Goal: Share content: Share content

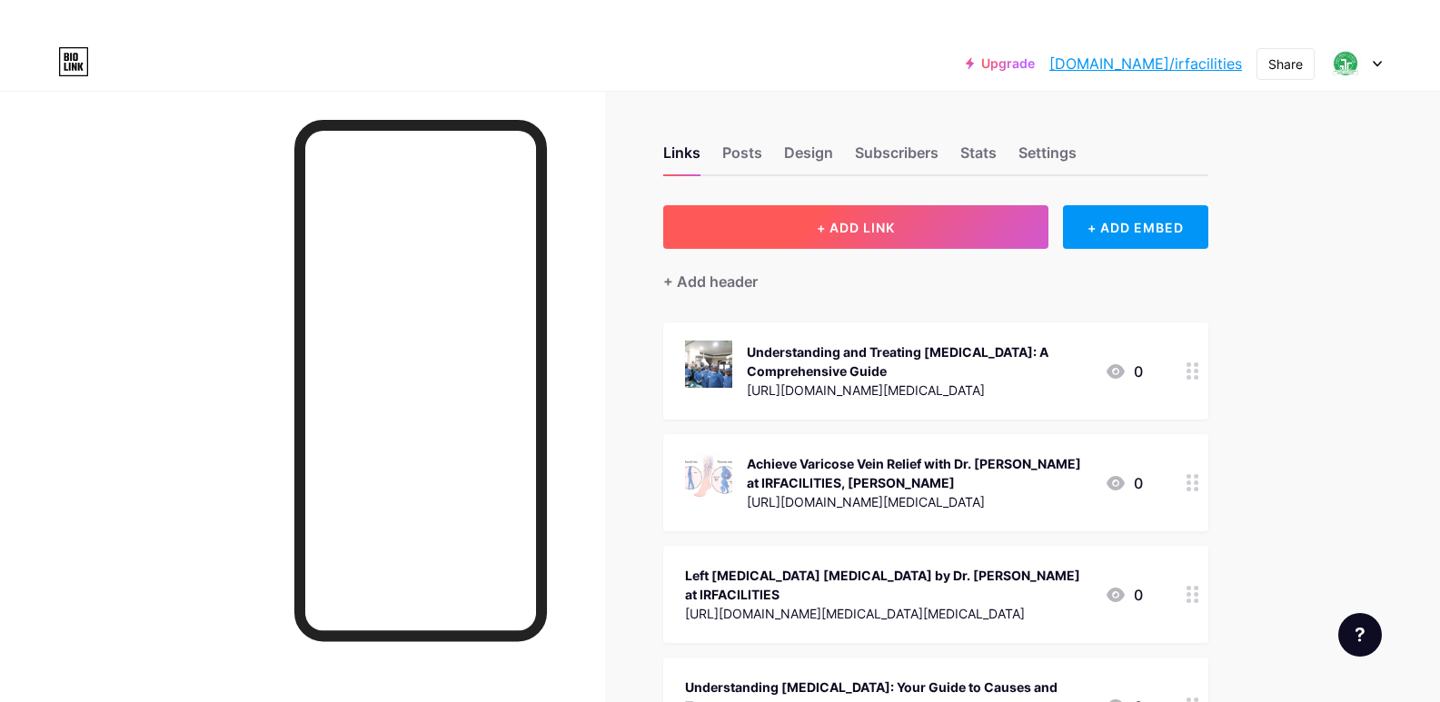
click at [862, 228] on span "+ ADD LINK" at bounding box center [856, 227] width 78 height 15
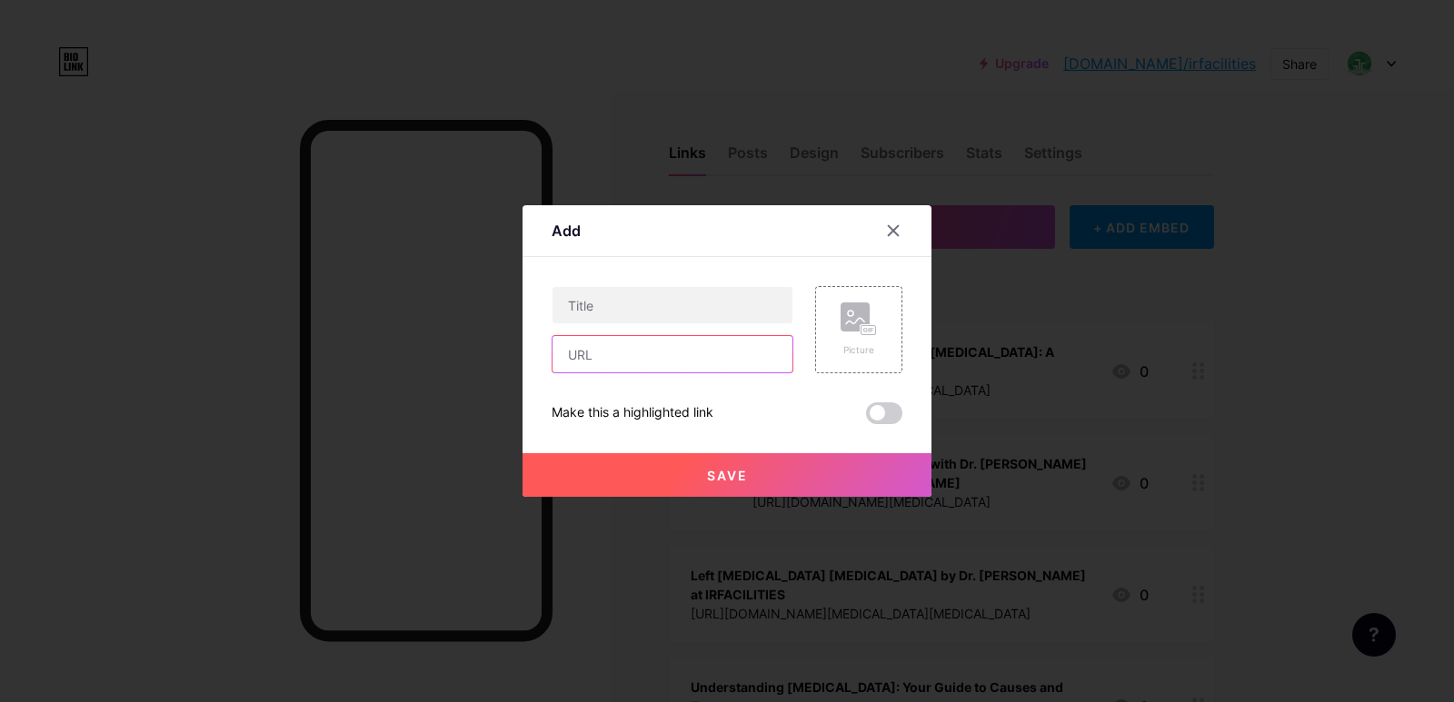
click at [650, 351] on input "text" at bounding box center [672, 354] width 240 height 36
paste input "[URL][DOMAIN_NAME][MEDICAL_DATA]"
type input "[URL][DOMAIN_NAME][MEDICAL_DATA]"
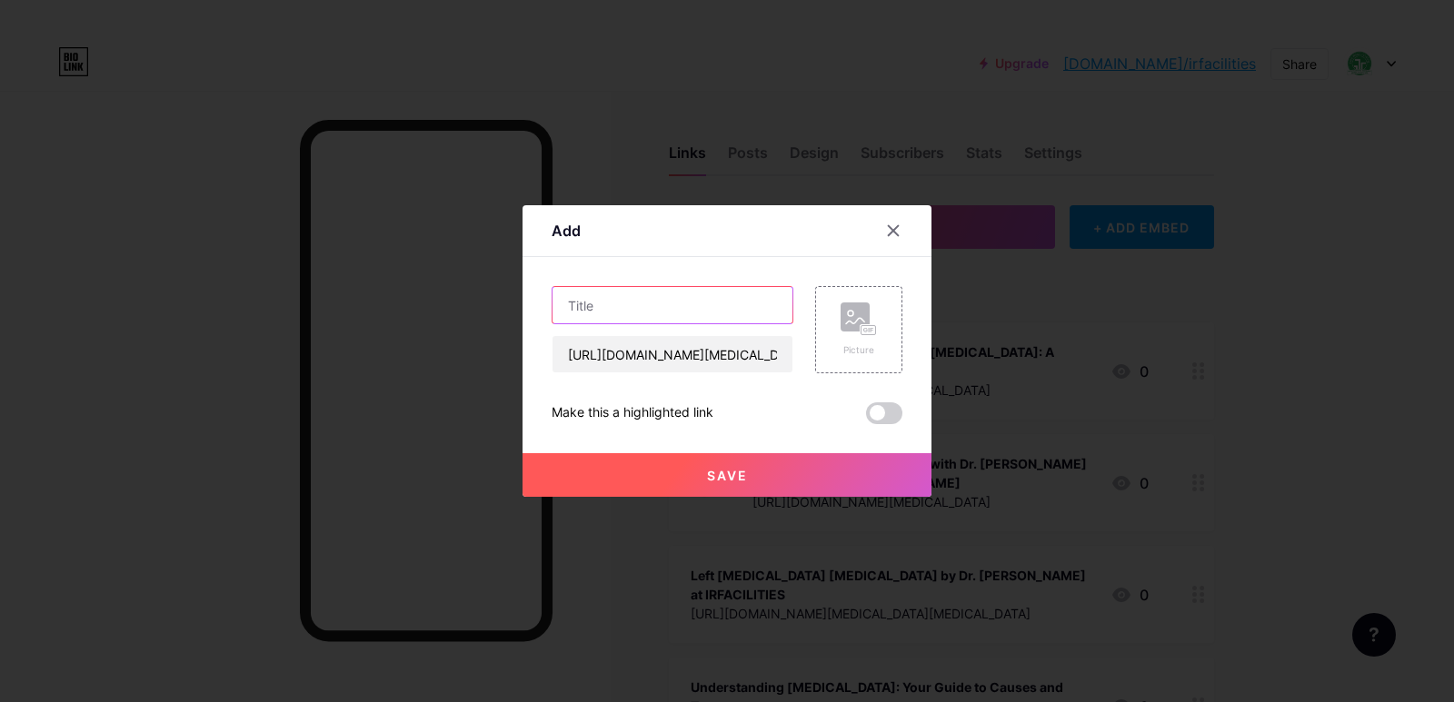
click at [701, 303] on input "text" at bounding box center [672, 305] width 240 height 36
paste input "Your Guide to Laser Treatment for [MEDICAL_DATA] with Dr. [PERSON_NAME] in [GEO…"
type input "Your Guide to Laser Treatment for [MEDICAL_DATA] with Dr. [PERSON_NAME] in [GEO…"
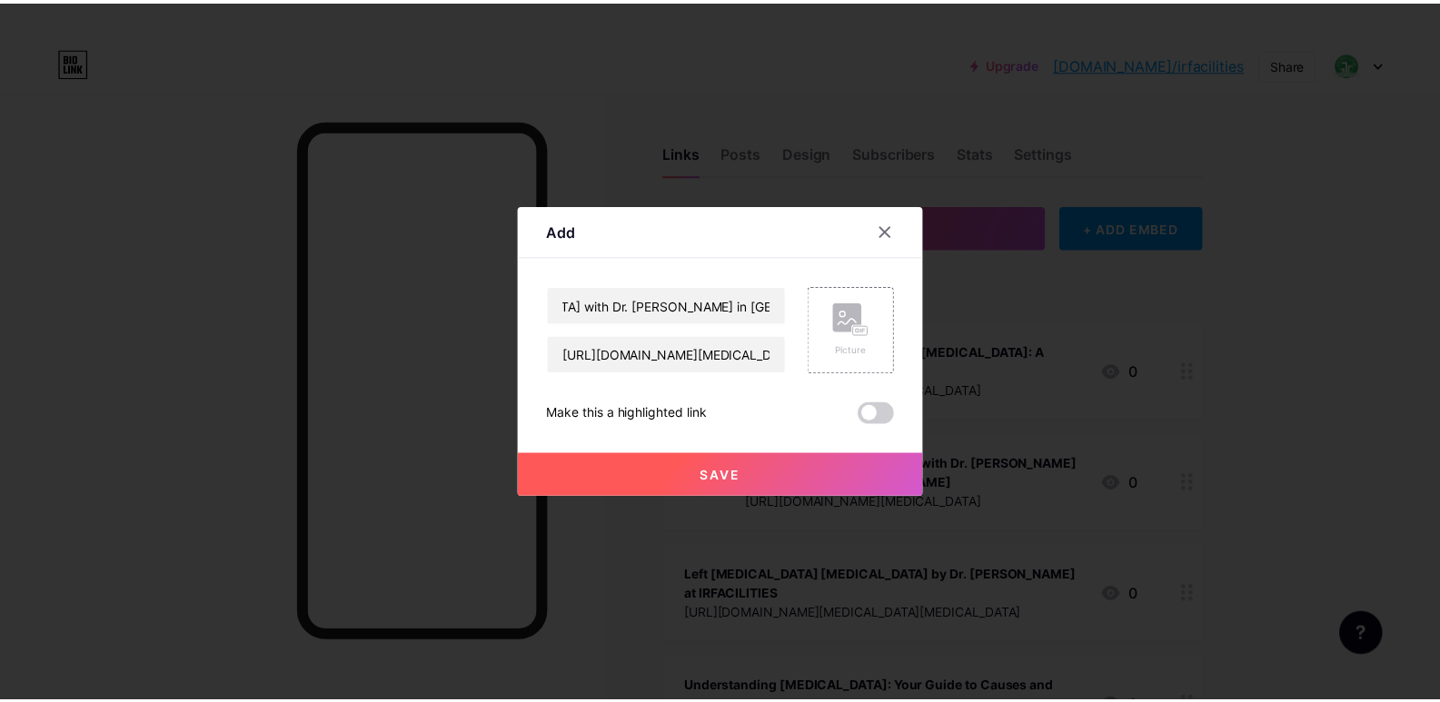
scroll to position [0, 0]
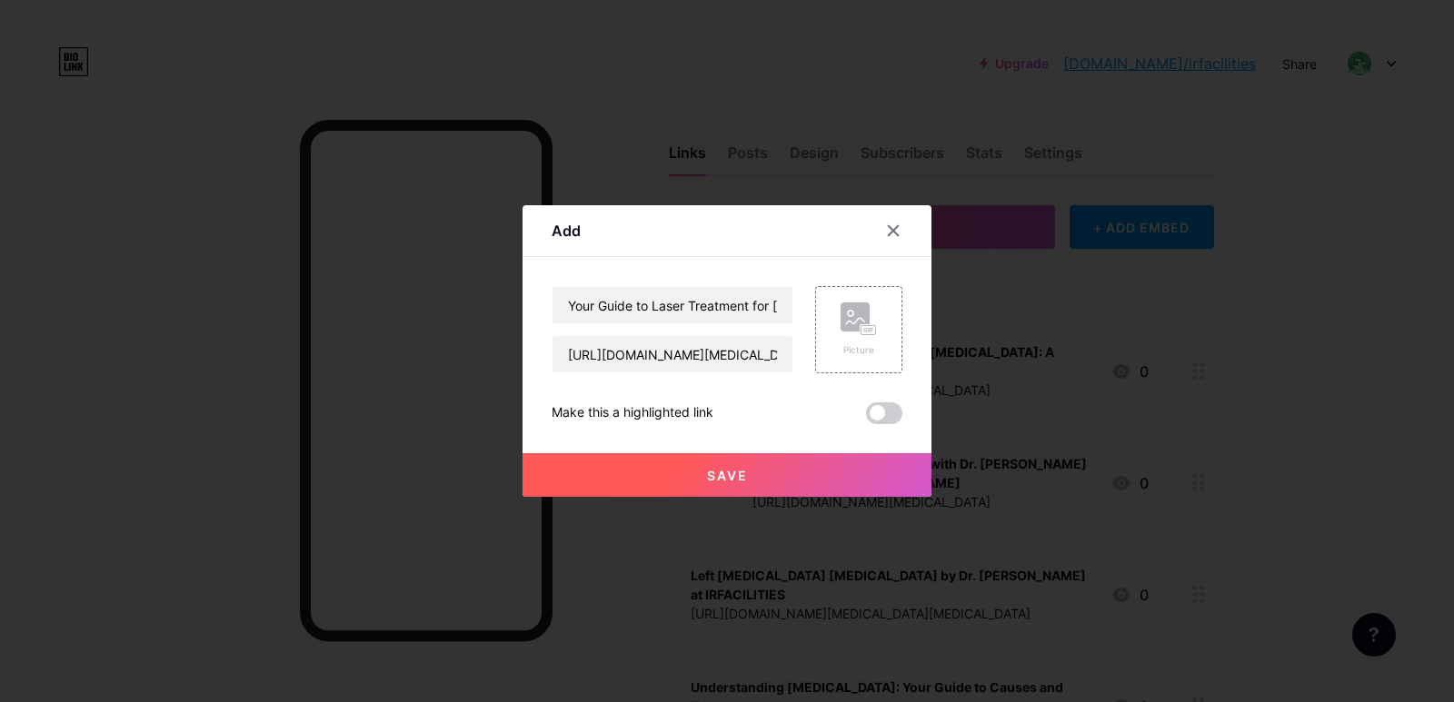
click at [742, 464] on button "Save" at bounding box center [726, 475] width 409 height 44
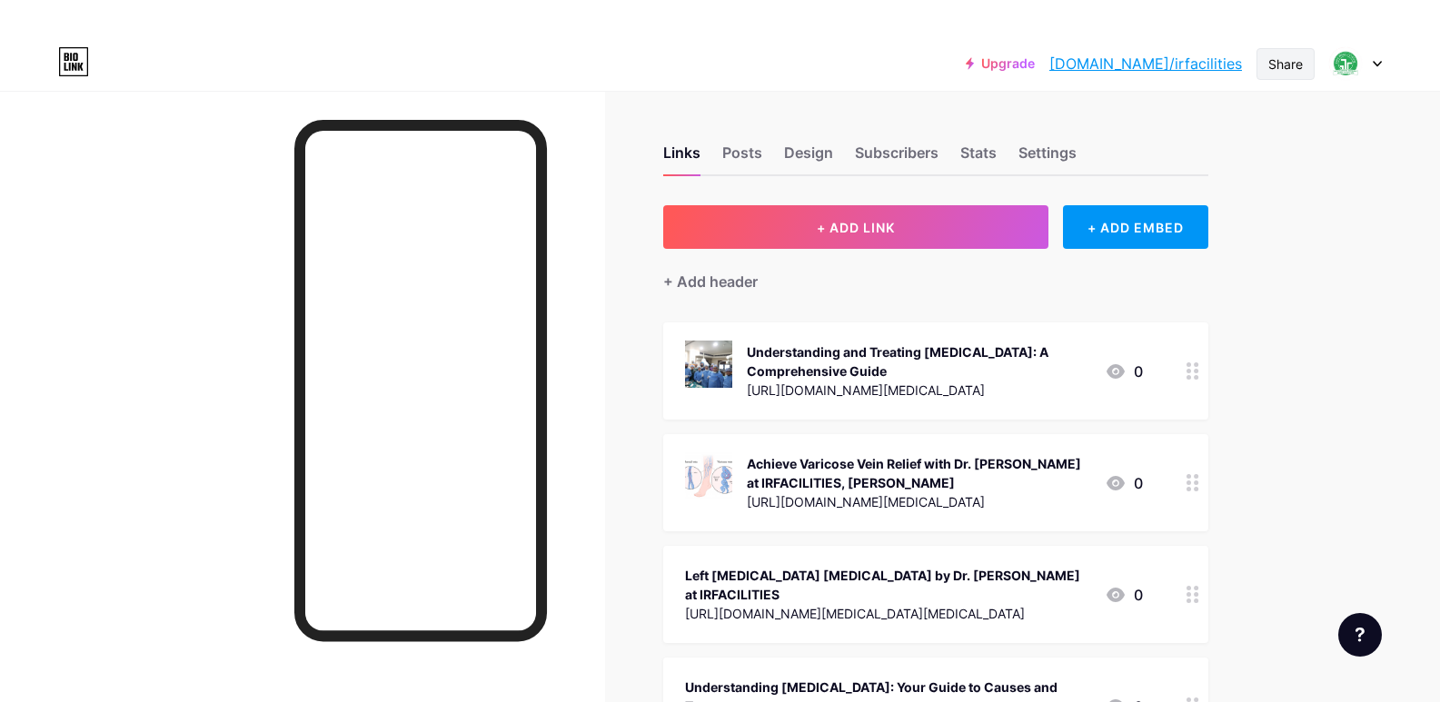
click at [1284, 68] on div "Share" at bounding box center [1285, 64] width 35 height 19
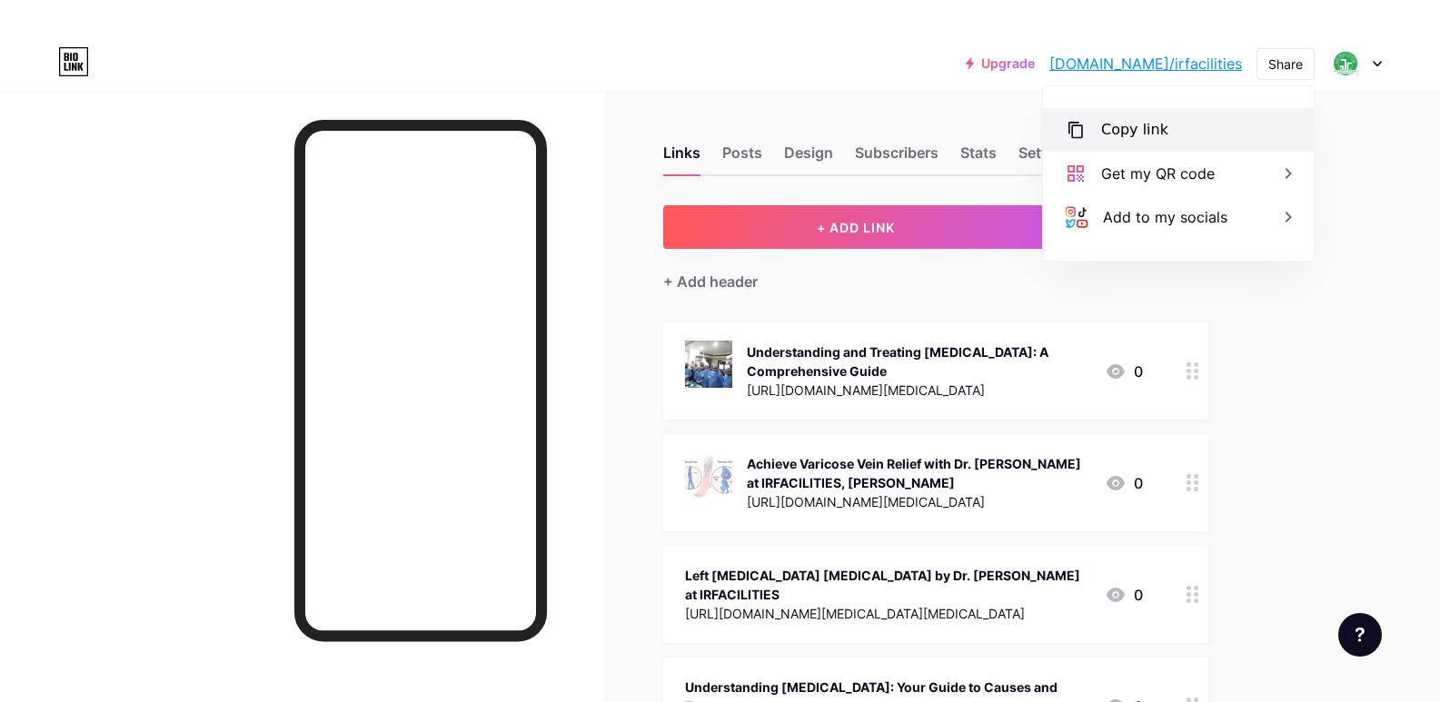
click at [1156, 126] on div "Copy link" at bounding box center [1134, 130] width 67 height 22
